Goal: Transaction & Acquisition: Book appointment/travel/reservation

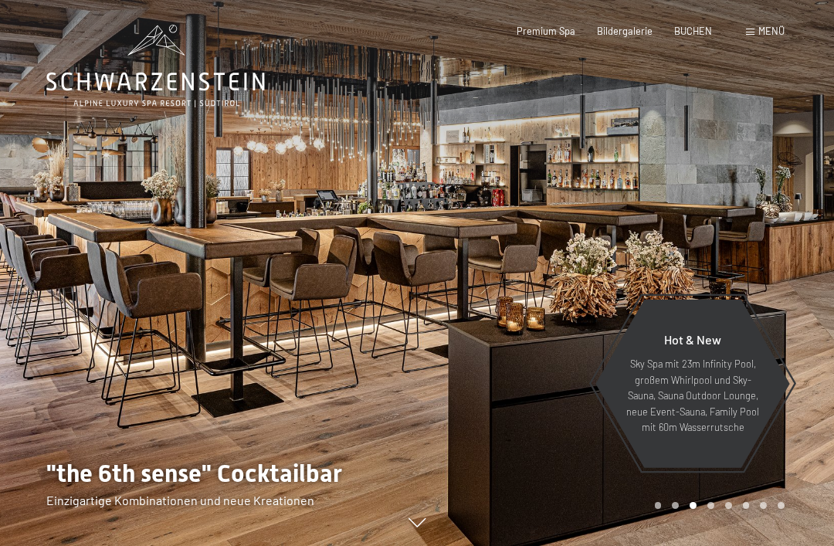
scroll to position [1, 0]
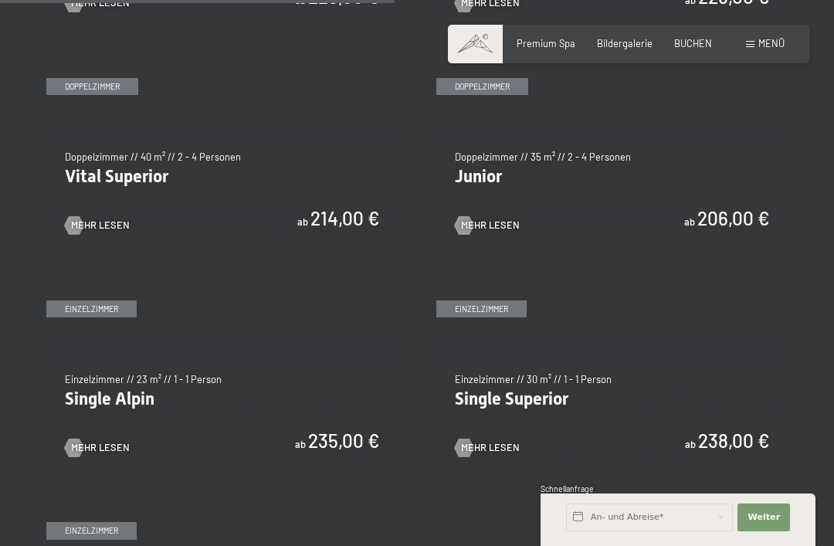
scroll to position [1659, 0]
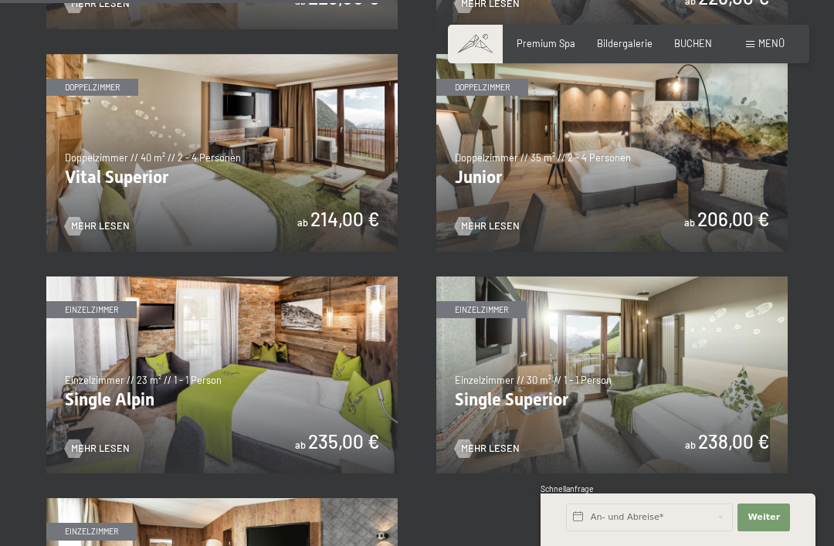
click at [721, 148] on img at bounding box center [613, 153] width 352 height 198
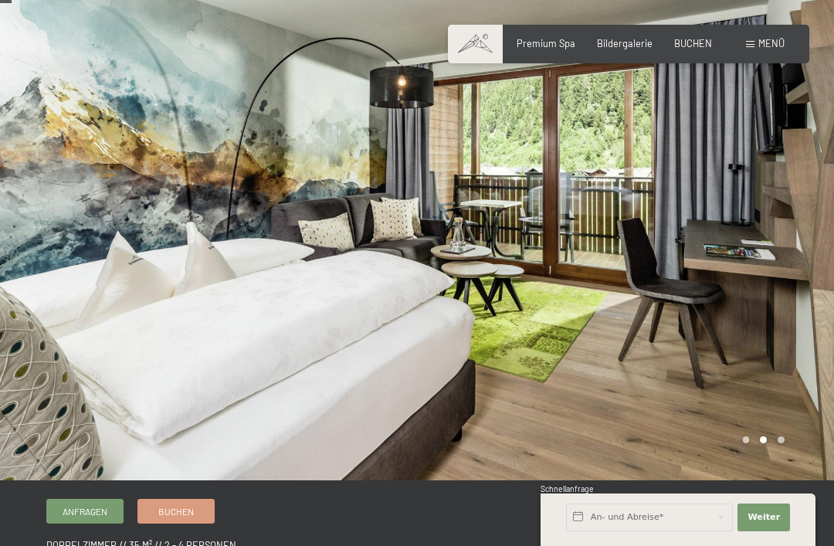
scroll to position [23, 0]
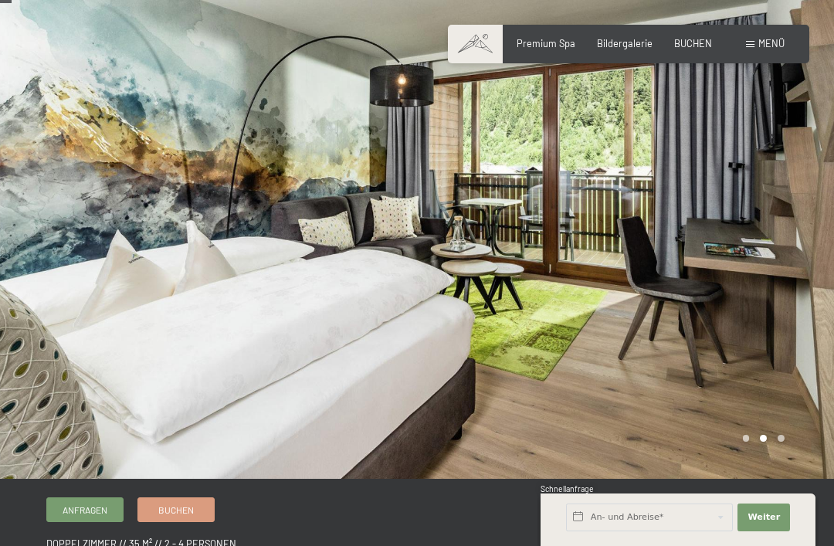
click at [702, 46] on span "BUCHEN" at bounding box center [694, 43] width 38 height 12
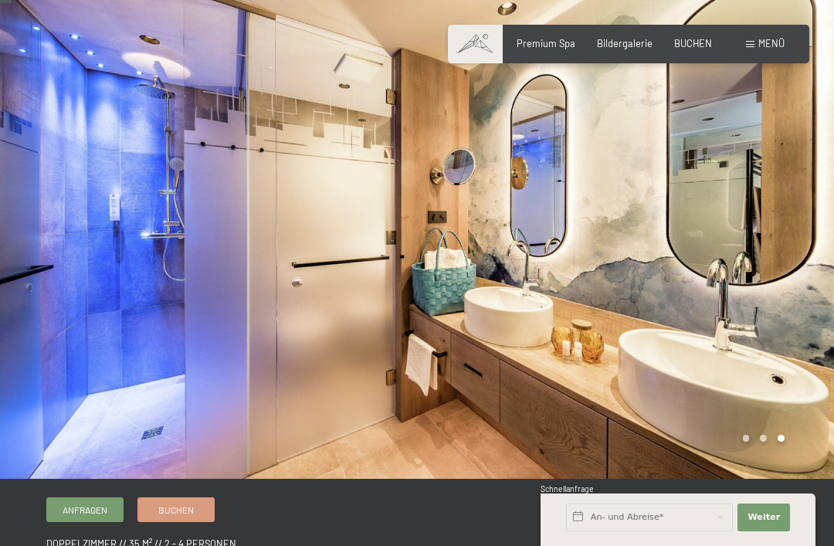
scroll to position [0, 0]
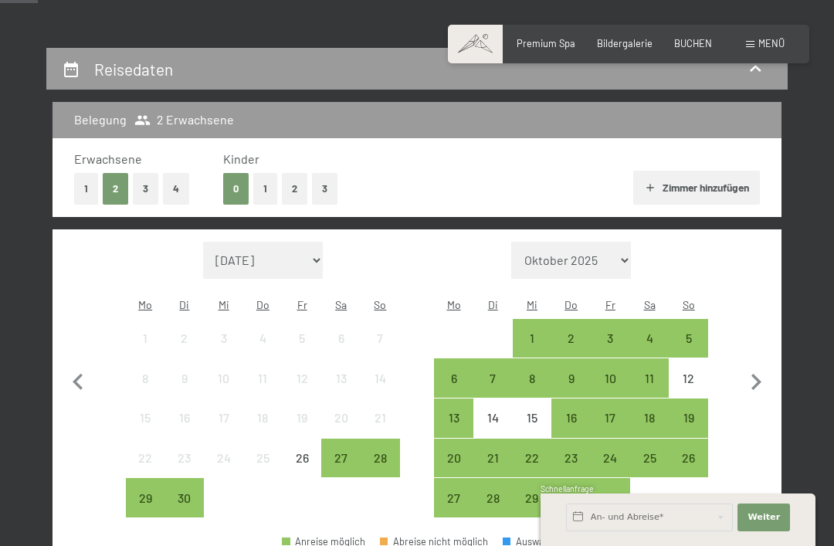
scroll to position [255, 0]
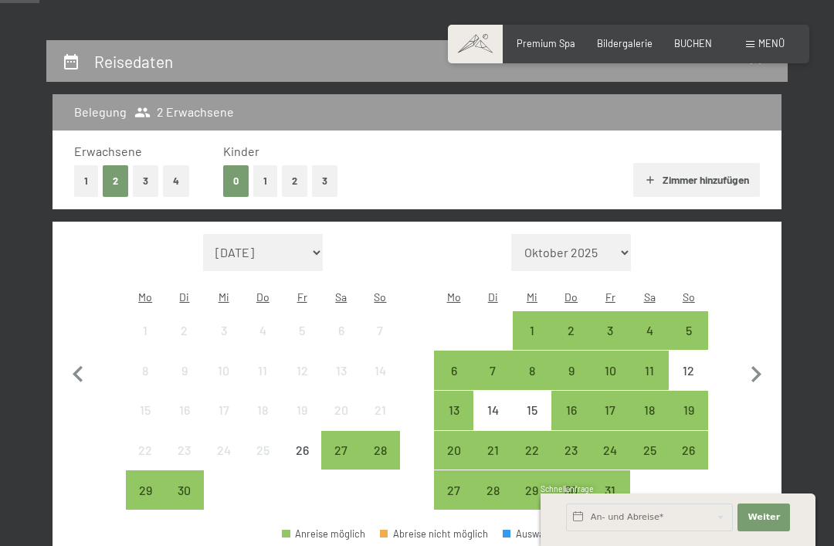
click at [766, 363] on icon "button" at bounding box center [756, 375] width 32 height 32
select select "2025-10-01"
select select "2025-11-01"
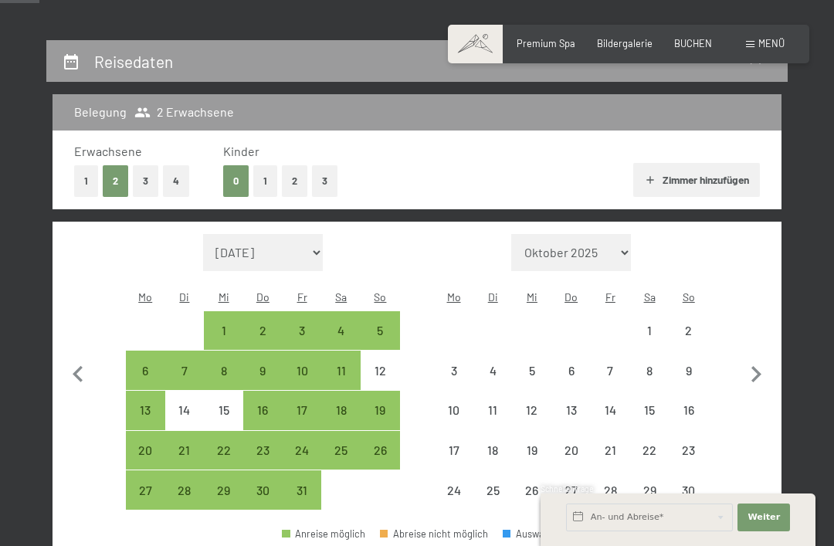
select select "2025-10-01"
select select "2025-11-01"
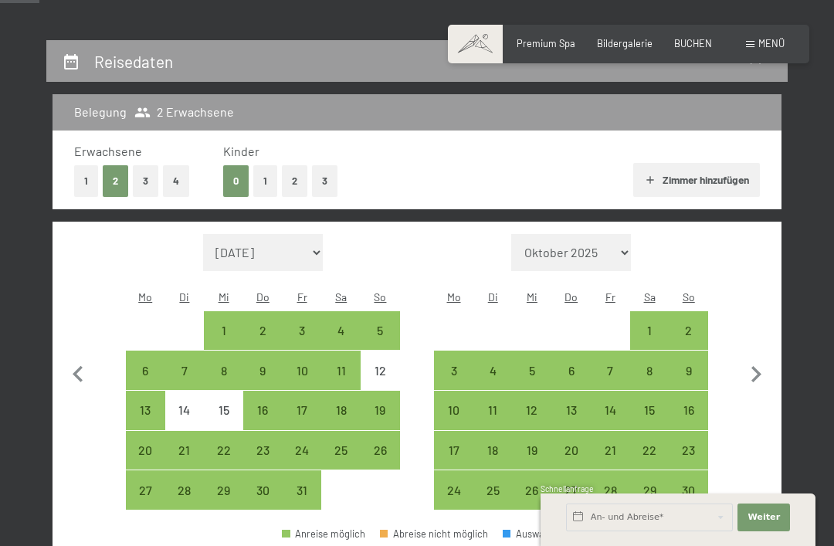
click at [746, 362] on icon "button" at bounding box center [756, 375] width 32 height 32
select select "2025-11-01"
select select "2025-12-01"
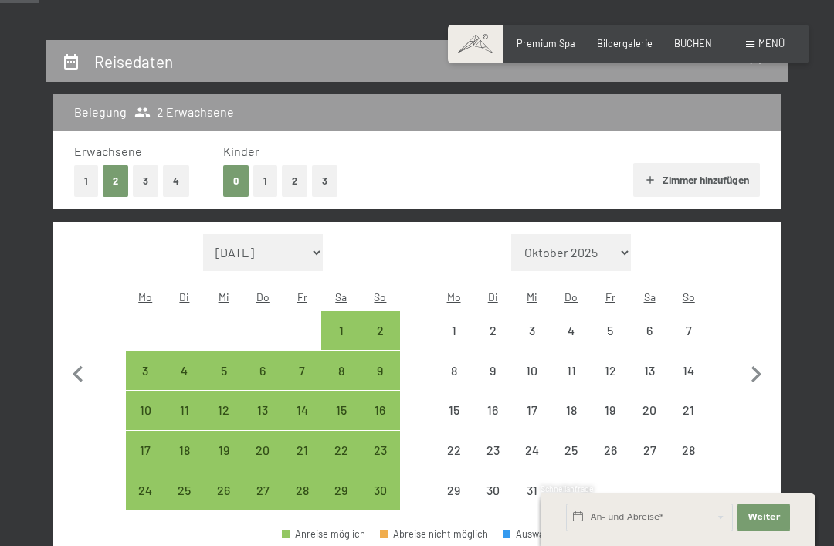
select select "2025-11-01"
select select "2025-12-01"
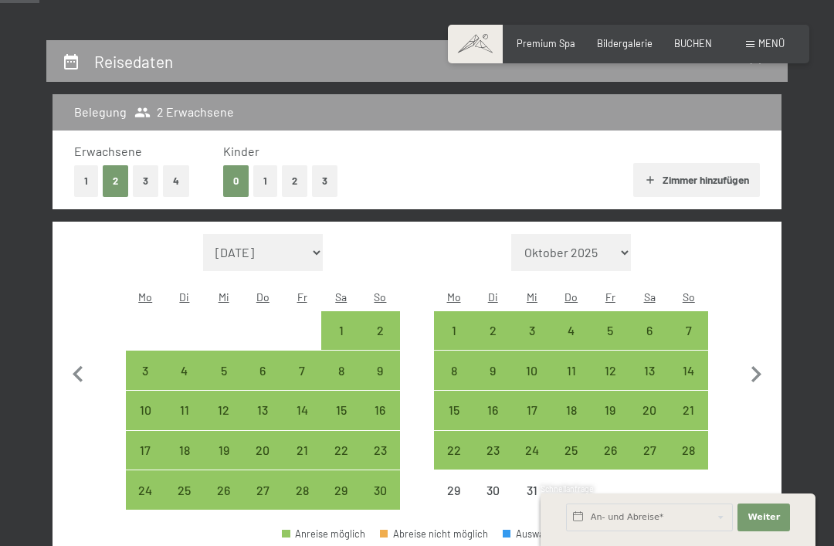
click at [760, 366] on icon "button" at bounding box center [757, 374] width 10 height 16
select select "2025-12-01"
select select "2026-01-01"
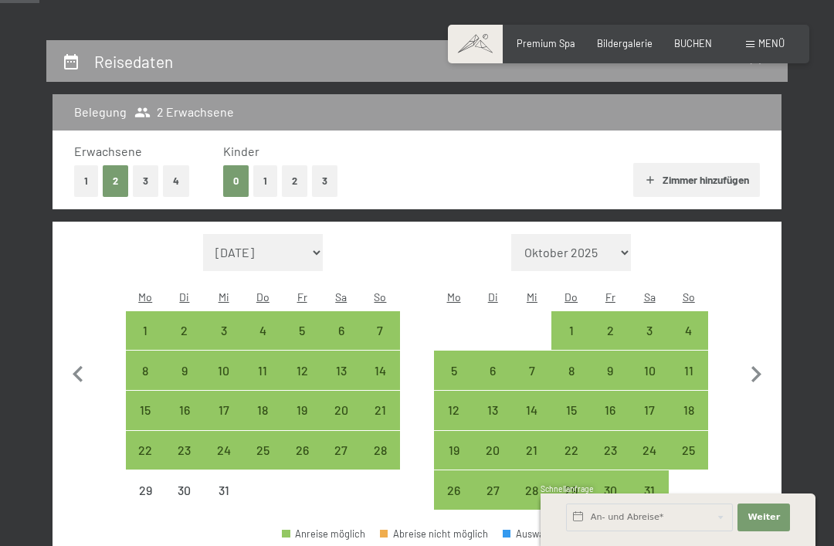
click at [761, 366] on icon "button" at bounding box center [757, 374] width 10 height 16
select select "2026-01-01"
select select "2026-02-01"
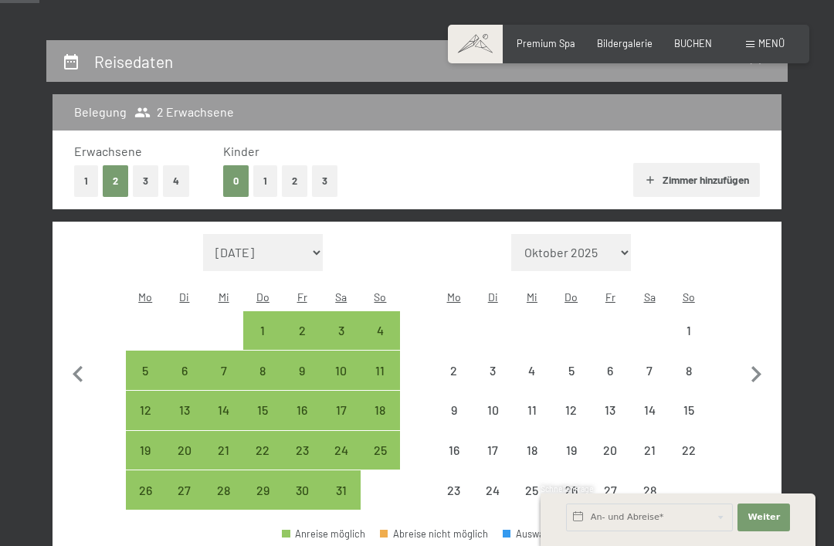
select select "2026-01-01"
select select "2026-02-01"
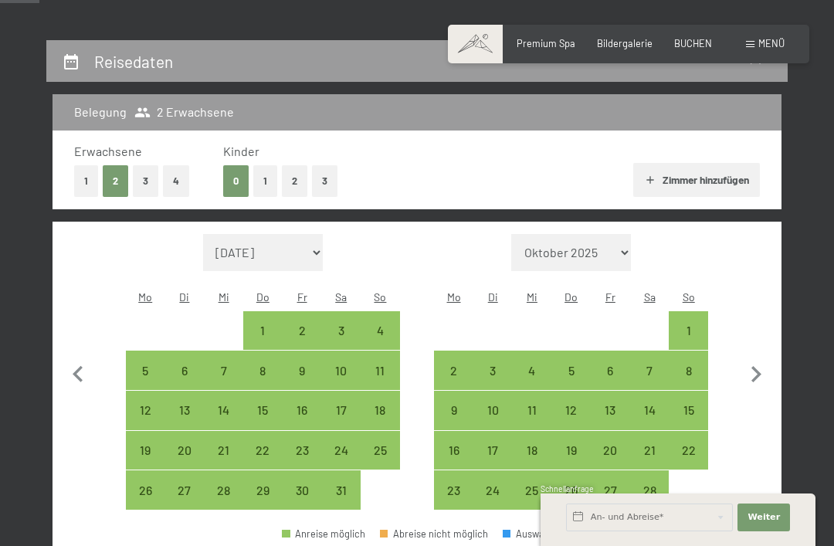
click at [339, 484] on div "31" at bounding box center [341, 502] width 36 height 36
select select "2026-01-01"
select select "2026-02-01"
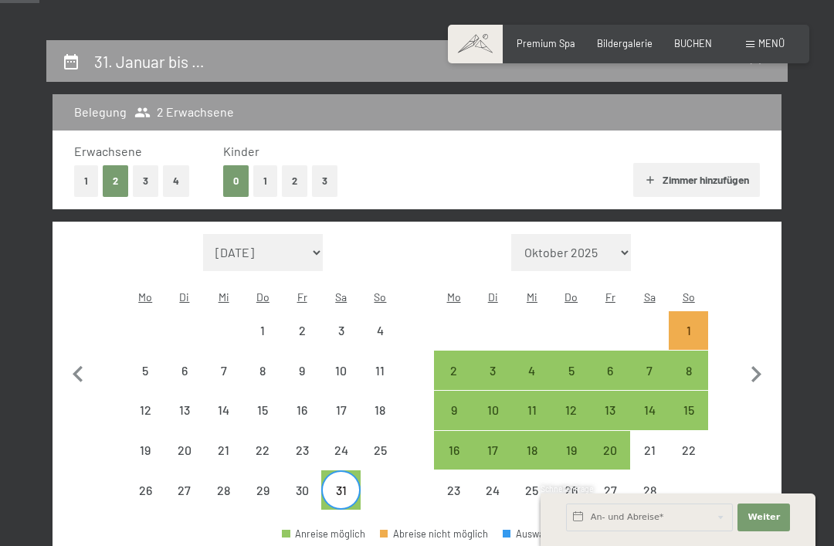
click at [683, 325] on div "1" at bounding box center [689, 343] width 36 height 36
select select "2026-01-01"
select select "2026-02-01"
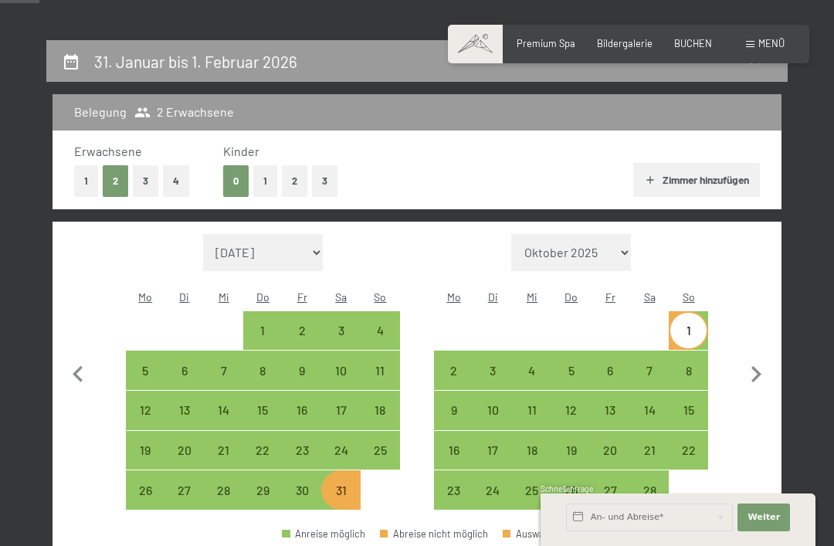
click at [765, 532] on button "Weiter Adressfelder ausblenden" at bounding box center [764, 518] width 53 height 28
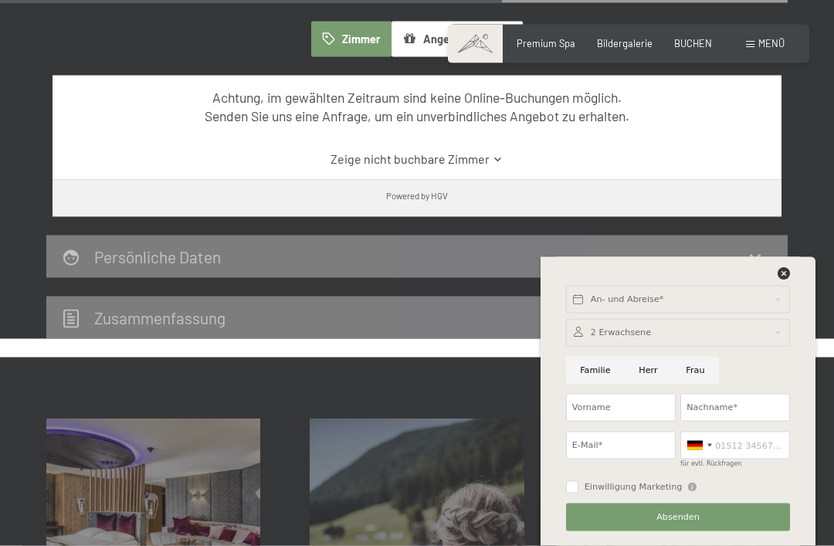
scroll to position [944, 0]
click at [780, 280] on icon at bounding box center [784, 273] width 12 height 12
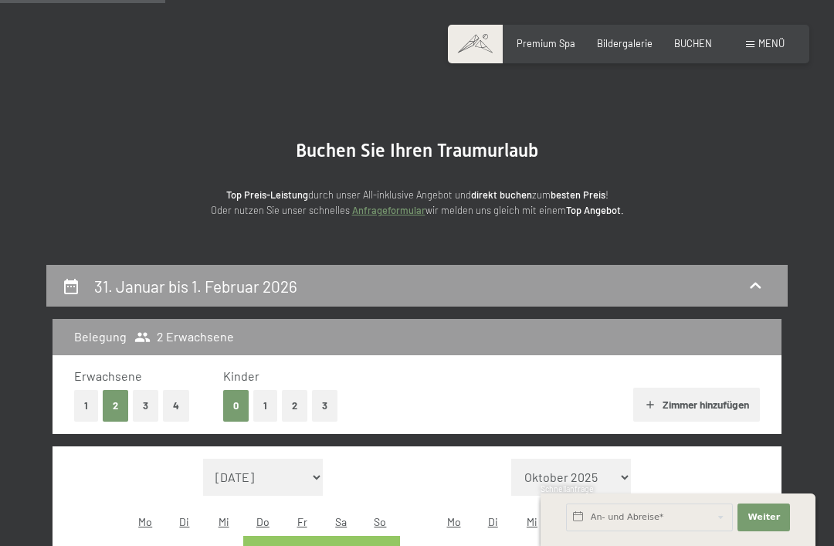
scroll to position [0, 0]
